Goal: Information Seeking & Learning: Learn about a topic

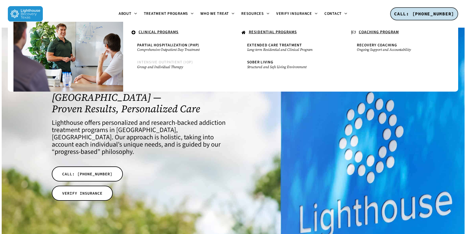
click at [150, 62] on span "Intensive Outpatient (IOP)" at bounding box center [165, 63] width 56 height 6
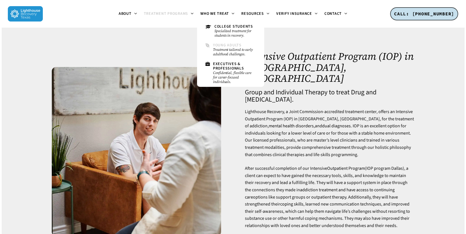
click at [220, 46] on span "Young Adults" at bounding box center [227, 46] width 29 height 6
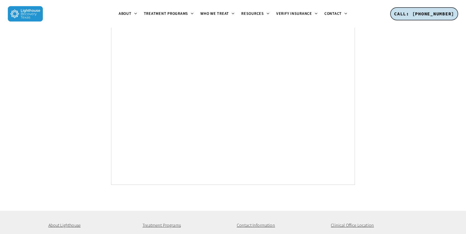
scroll to position [3333, 0]
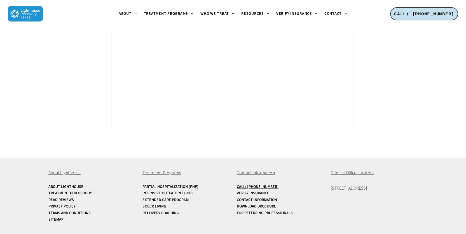
click at [357, 174] on span "Clinical Office Location" at bounding box center [352, 173] width 43 height 6
